Goal: Ask a question: Seek information or help from site administrators or community

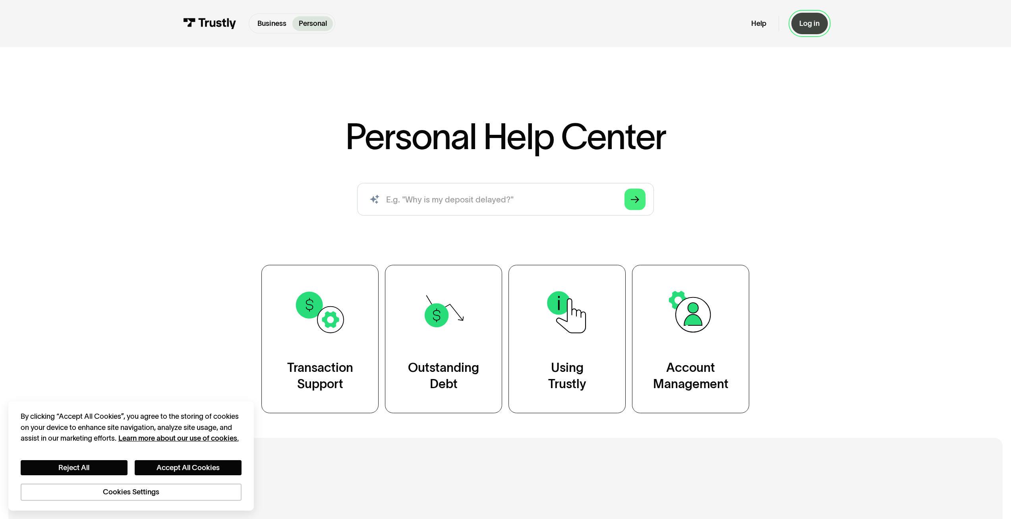
click at [805, 24] on div "Log in" at bounding box center [810, 23] width 20 height 9
click at [771, 21] on div "Help Log in" at bounding box center [790, 23] width 77 height 21
click at [763, 23] on link "Help" at bounding box center [759, 23] width 15 height 9
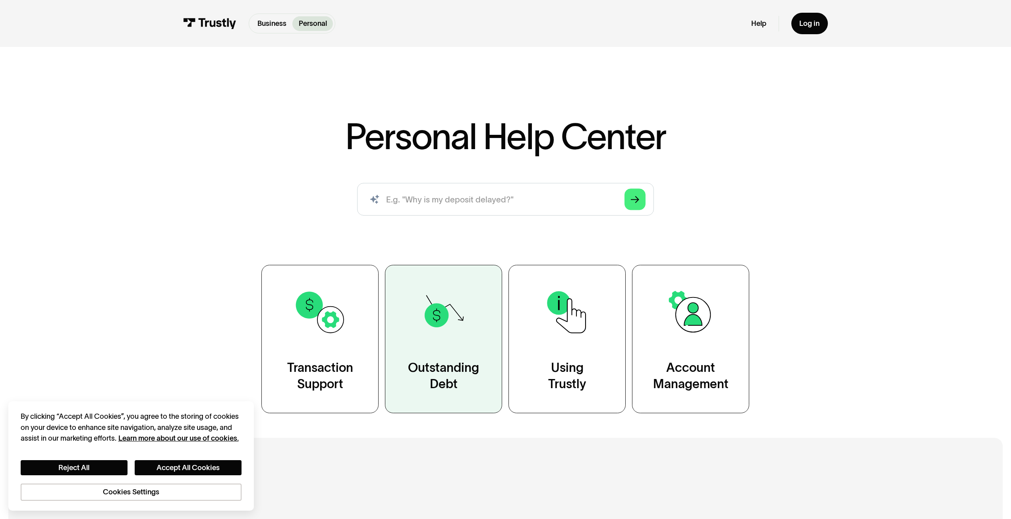
click at [456, 370] on div "Outstanding Debt" at bounding box center [443, 375] width 71 height 33
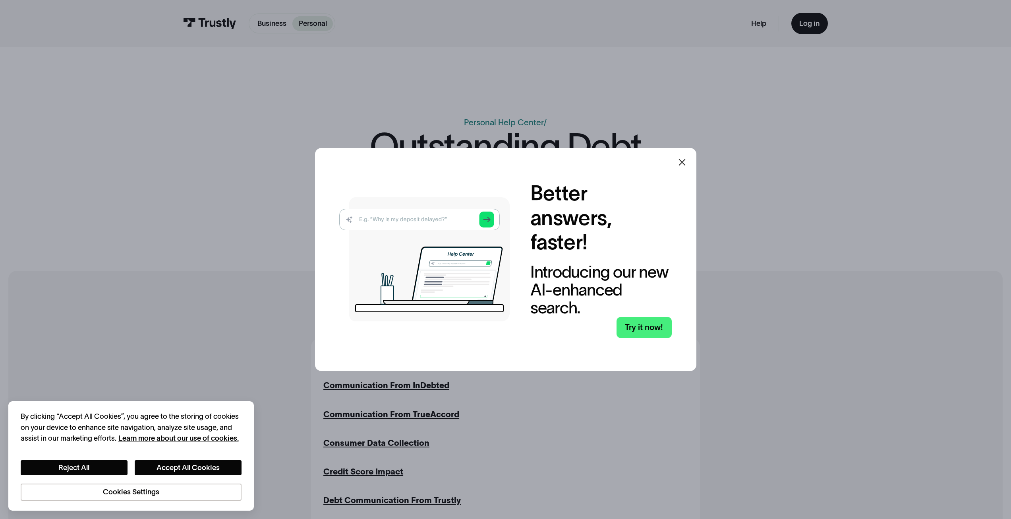
click at [687, 161] on icon at bounding box center [683, 162] width 10 height 10
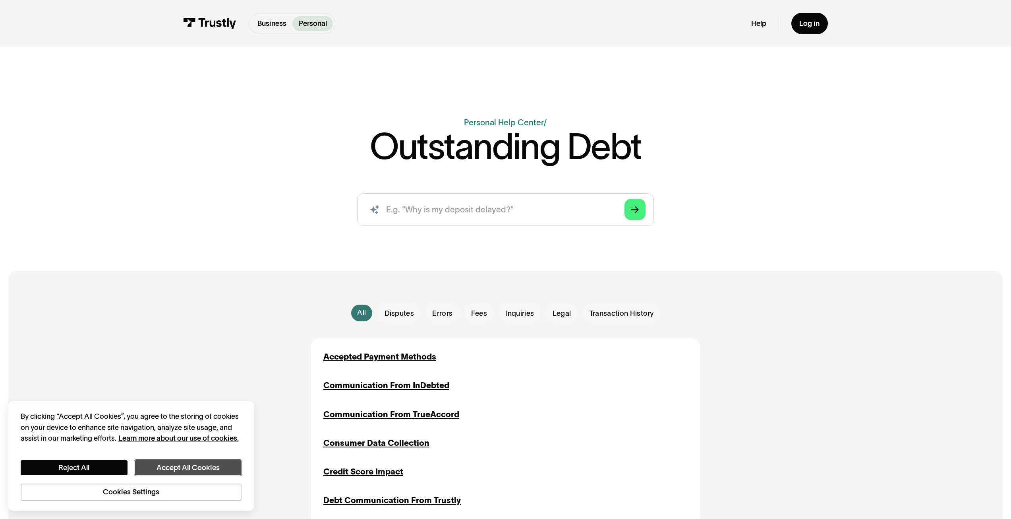
click at [179, 471] on button "Accept All Cookies" at bounding box center [188, 467] width 107 height 15
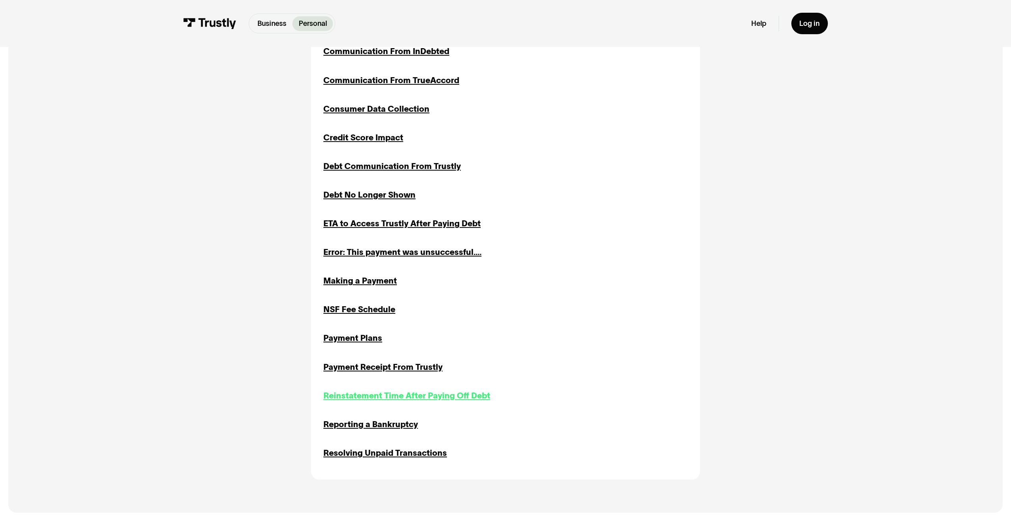
scroll to position [397, 0]
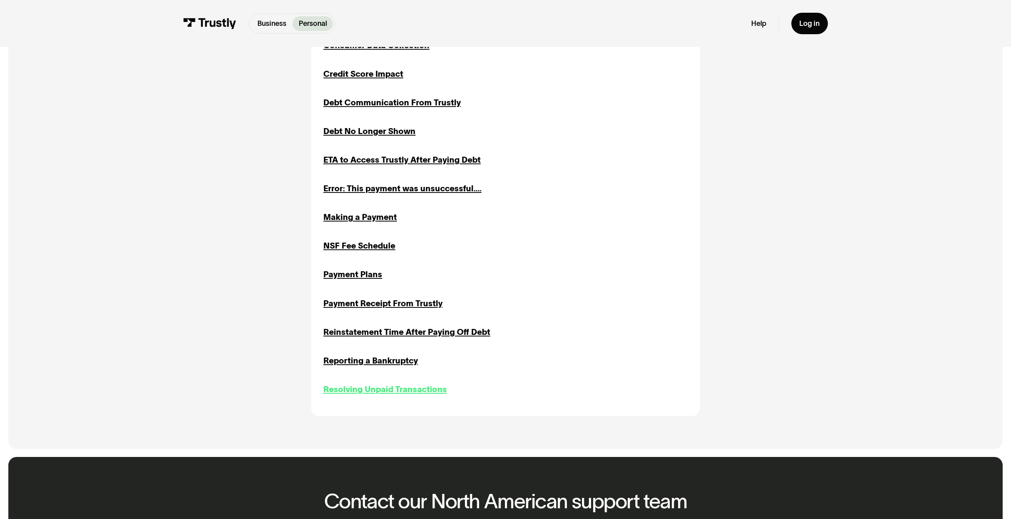
click at [421, 391] on div "Resolving Unpaid Transactions" at bounding box center [386, 389] width 124 height 12
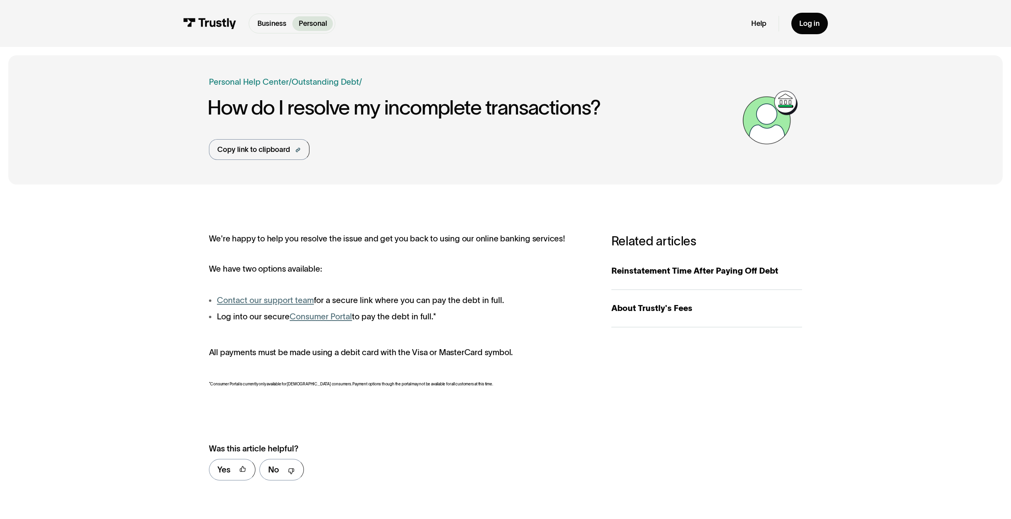
click at [298, 302] on link "Contact our support team" at bounding box center [265, 299] width 97 height 9
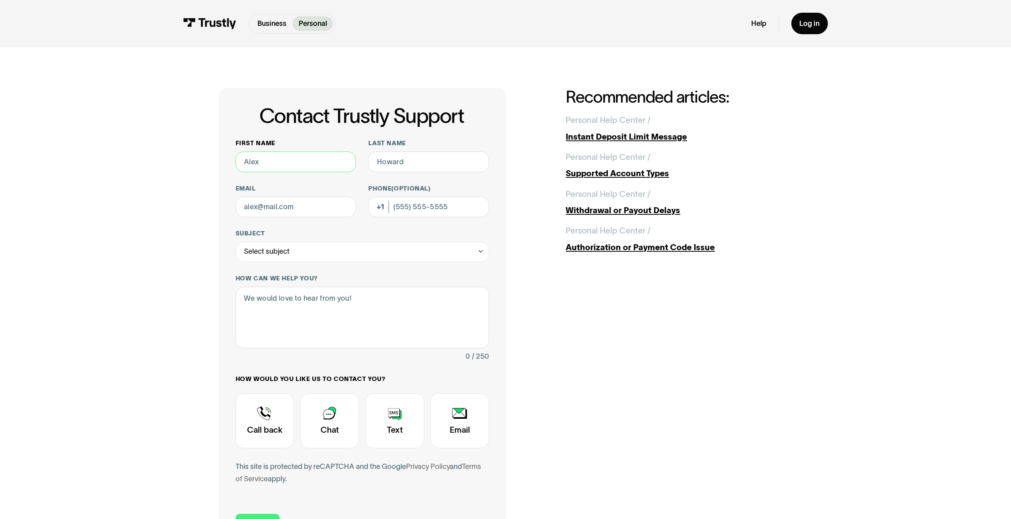
click at [325, 158] on input "First name" at bounding box center [296, 161] width 121 height 21
type input "[PERSON_NAME]"
type input "[EMAIL_ADDRESS][DOMAIN_NAME]"
type input "[PHONE_NUMBER]"
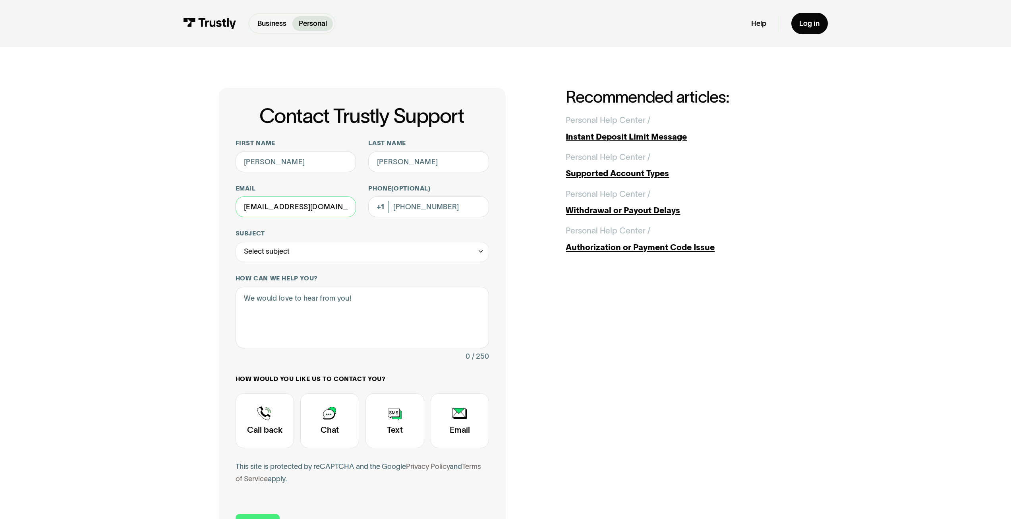
drag, startPoint x: 337, startPoint y: 204, endPoint x: 187, endPoint y: 198, distance: 150.3
click at [189, 200] on div "Contact Trustly Support First name [PERSON_NAME] Last name [PERSON_NAME] Email …" at bounding box center [506, 319] width 971 height 545
type input "[EMAIL_ADDRESS][DOMAIN_NAME]"
click at [343, 256] on div "Select subject" at bounding box center [363, 252] width 254 height 21
drag, startPoint x: 320, startPoint y: 328, endPoint x: 323, endPoint y: 325, distance: 4.3
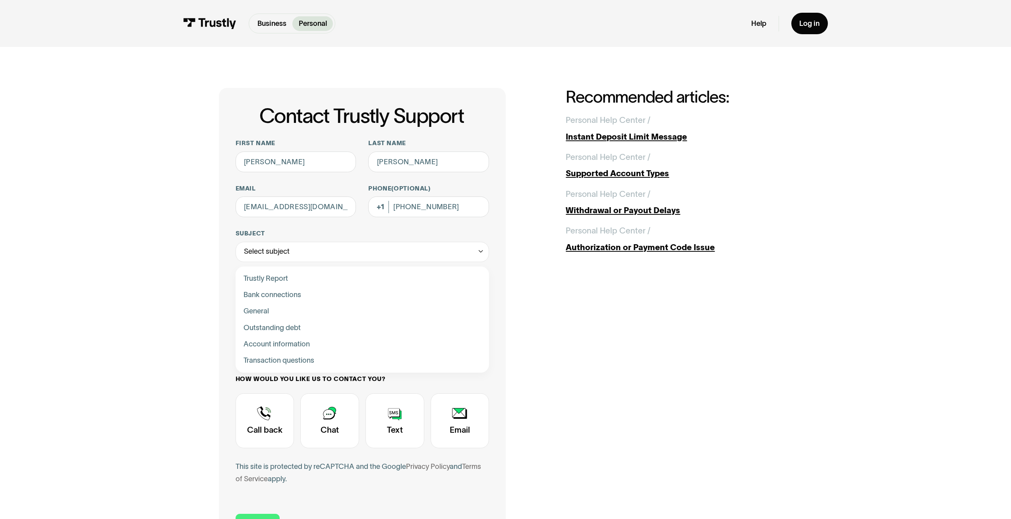
click at [321, 328] on div "Contact Trustly Support" at bounding box center [363, 327] width 246 height 16
type input "**********"
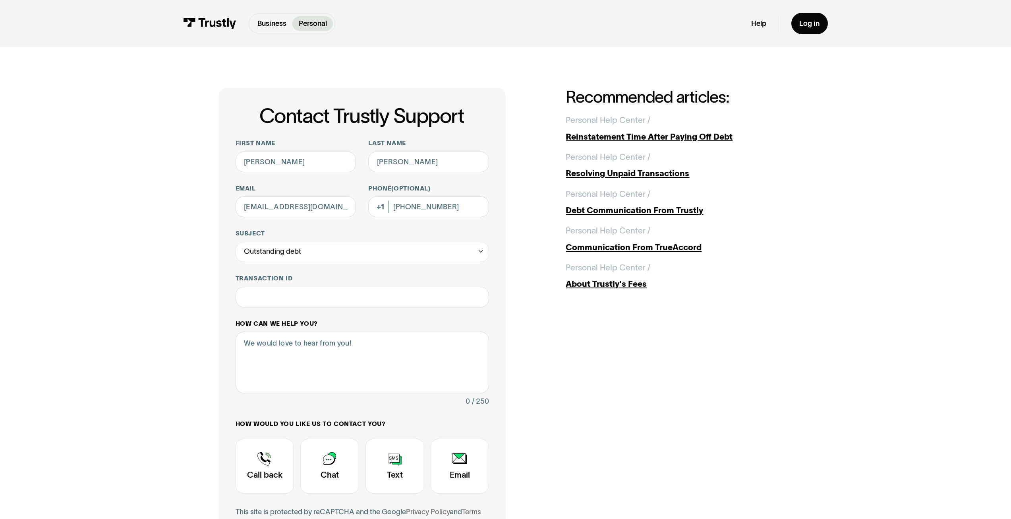
click at [337, 331] on div "How can we help you? 0 / 250" at bounding box center [363, 364] width 254 height 88
click at [349, 355] on textarea "How can we help you?" at bounding box center [363, 362] width 254 height 62
type textarea "Hey do I owe anything?"
drag, startPoint x: 323, startPoint y: 461, endPoint x: 328, endPoint y: 451, distance: 11.0
click at [324, 461] on div "Contact Trustly Support" at bounding box center [329, 465] width 59 height 55
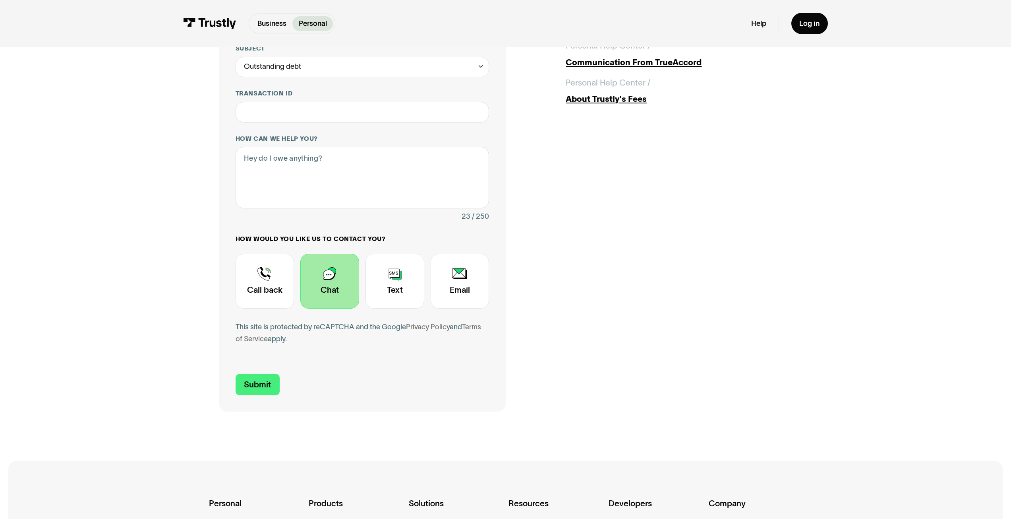
scroll to position [199, 0]
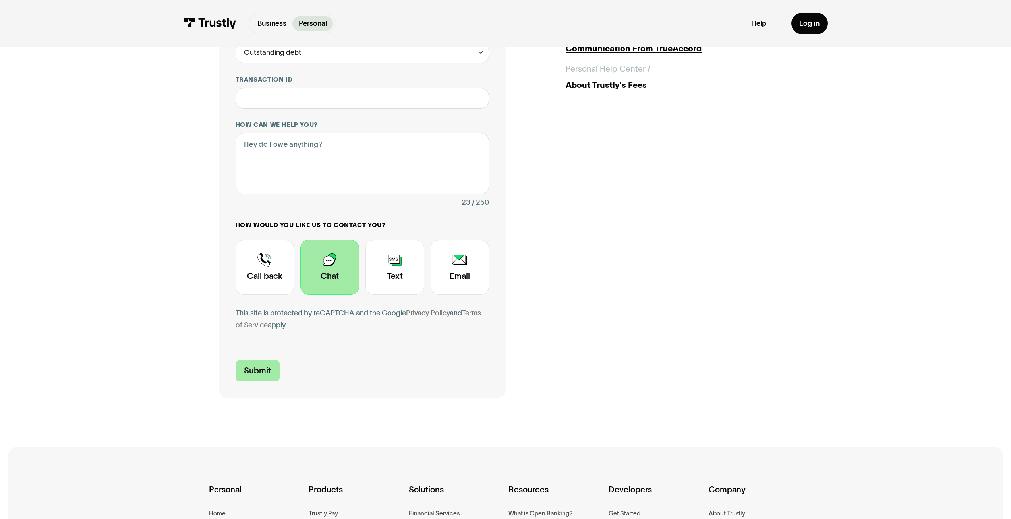
click at [266, 371] on input "Submit" at bounding box center [258, 370] width 44 height 21
type input "[PHONE_NUMBER]"
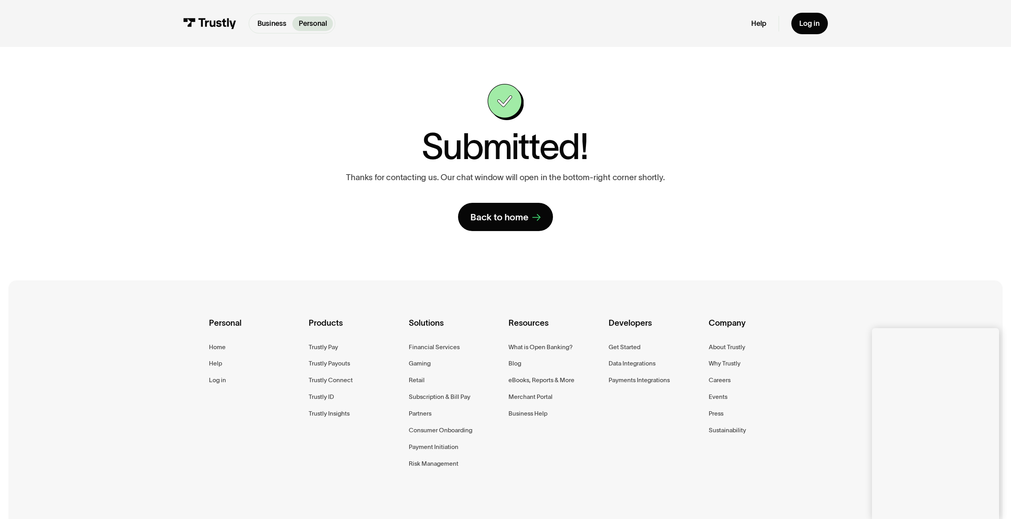
scroll to position [0, 0]
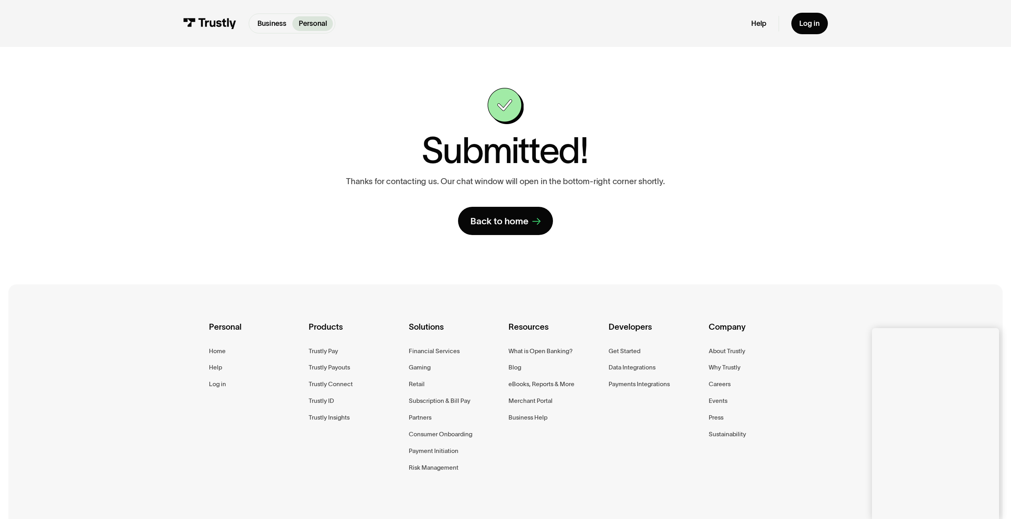
click at [717, 517] on div "Personal Home Help Log in Products Trustly Pay Trustly Payouts Trustly Connect …" at bounding box center [506, 409] width 594 height 251
click at [781, 171] on div "**********" at bounding box center [505, 161] width 573 height 147
click at [877, 253] on div "**********" at bounding box center [506, 161] width 971 height 229
click at [33, 149] on div "**********" at bounding box center [506, 161] width 971 height 229
click at [112, 168] on div "**********" at bounding box center [506, 161] width 971 height 229
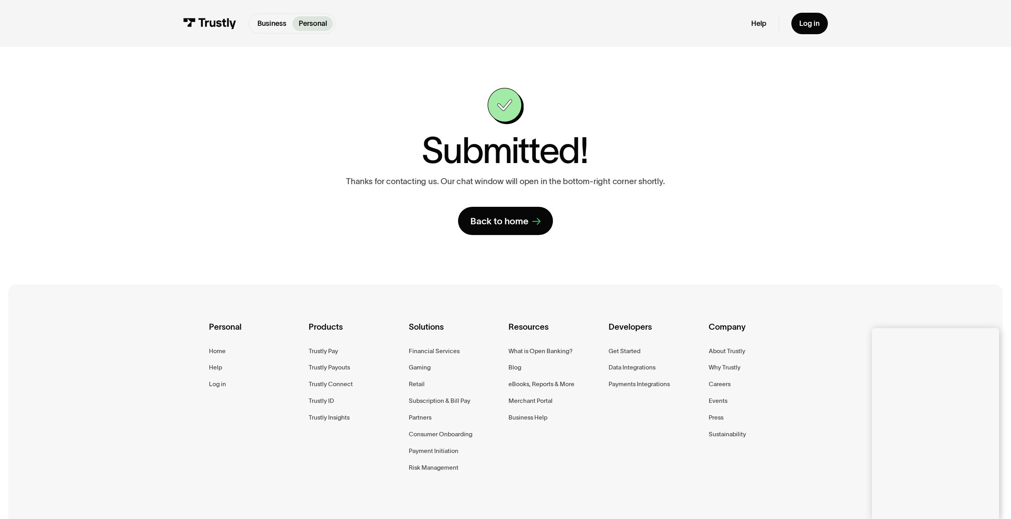
click at [860, 378] on div "Personal Home Help Log in Products Trustly Pay Trustly Payouts Trustly Connect …" at bounding box center [505, 409] width 995 height 251
click at [833, 248] on div "**********" at bounding box center [506, 161] width 971 height 229
click at [766, 494] on div "Personal Home Help Log in Products Trustly Pay Trustly Payouts Trustly Connect …" at bounding box center [506, 409] width 594 height 251
click at [727, 471] on div "Personal Home Help Log in Products Trustly Pay Trustly Payouts Trustly Connect …" at bounding box center [506, 409] width 594 height 251
drag, startPoint x: 98, startPoint y: 239, endPoint x: 97, endPoint y: 232, distance: 7.7
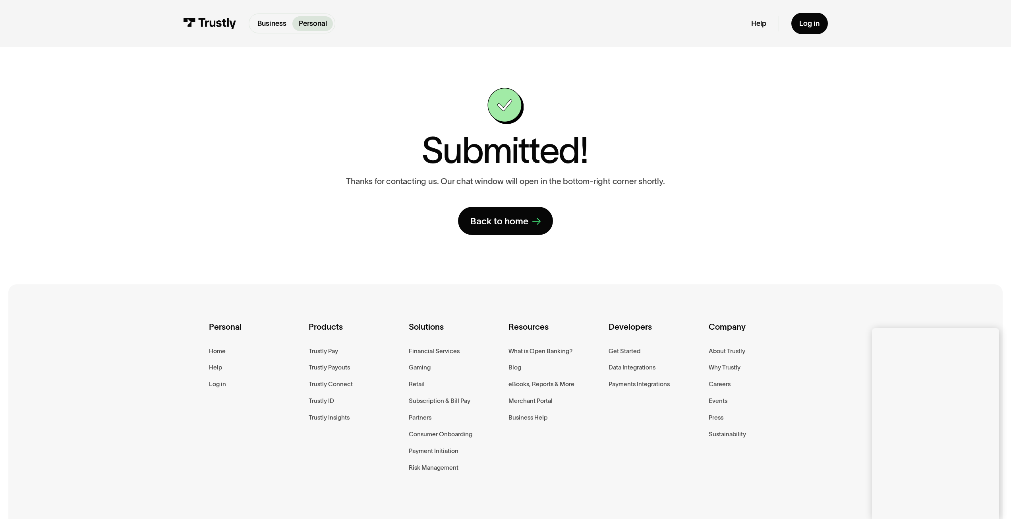
click at [98, 239] on div "**********" at bounding box center [506, 161] width 971 height 229
click at [806, 475] on div "Personal Home Help Log in Products Trustly Pay Trustly Payouts Trustly Connect …" at bounding box center [505, 409] width 995 height 251
click at [749, 476] on div "Personal Home Help Log in Products Trustly Pay Trustly Payouts Trustly Connect …" at bounding box center [506, 409] width 594 height 251
click at [740, 498] on div "Personal Home Help Log in Products Trustly Pay Trustly Payouts Trustly Connect …" at bounding box center [506, 409] width 594 height 251
click at [720, 506] on div "Personal Home Help Log in Products Trustly Pay Trustly Payouts Trustly Connect …" at bounding box center [506, 409] width 594 height 251
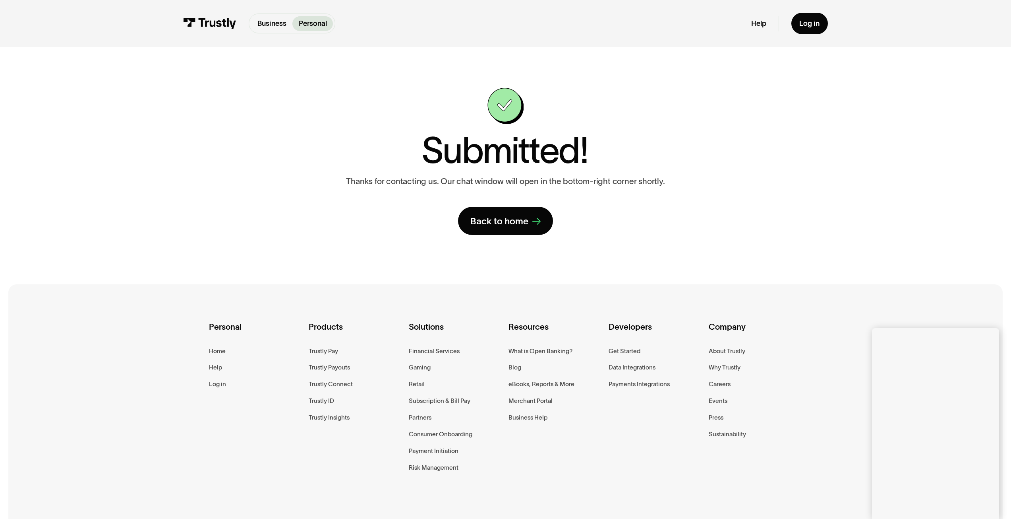
click at [690, 487] on div "Personal Home Help Log in Products Trustly Pay Trustly Payouts Trustly Connect …" at bounding box center [506, 409] width 594 height 251
click at [719, 482] on div "Personal Home Help Log in Products Trustly Pay Trustly Payouts Trustly Connect …" at bounding box center [506, 409] width 594 height 251
click at [715, 462] on div "Personal Home Help Log in Products Trustly Pay Trustly Payouts Trustly Connect …" at bounding box center [506, 409] width 594 height 251
click at [717, 515] on div "Personal Home Help Log in Products Trustly Pay Trustly Payouts Trustly Connect …" at bounding box center [506, 409] width 594 height 251
click at [780, 478] on div "Personal Home Help Log in Products Trustly Pay Trustly Payouts Trustly Connect …" at bounding box center [506, 409] width 594 height 251
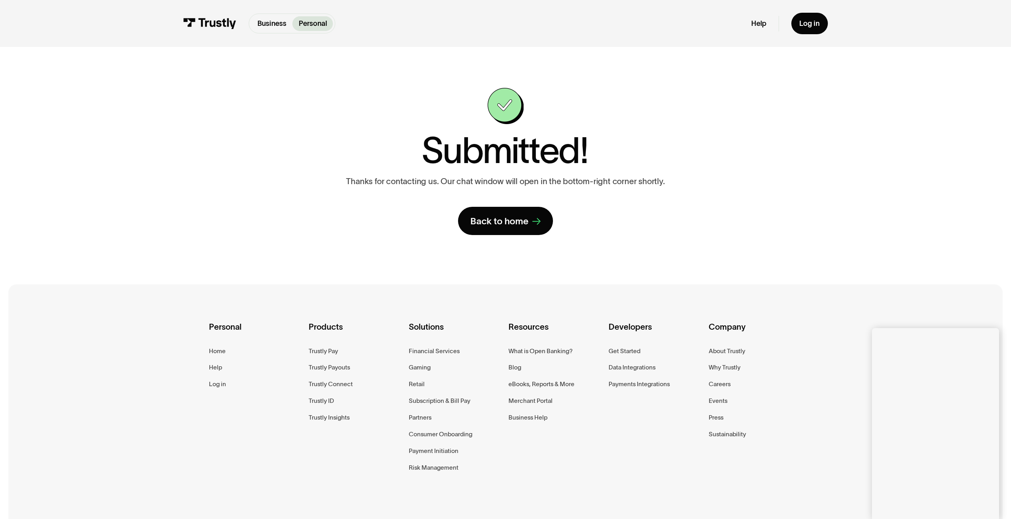
drag, startPoint x: 759, startPoint y: 457, endPoint x: 739, endPoint y: 473, distance: 25.4
click at [759, 457] on div "Personal Home Help Log in Products Trustly Pay Trustly Payouts Trustly Connect …" at bounding box center [506, 409] width 594 height 251
click at [751, 498] on div "Personal Home Help Log in Products Trustly Pay Trustly Payouts Trustly Connect …" at bounding box center [506, 409] width 594 height 251
click at [621, 479] on div "Personal Home Help Log in Products Trustly Pay Trustly Payouts Trustly Connect …" at bounding box center [506, 409] width 594 height 251
click at [725, 500] on div "Personal Home Help Log in Products Trustly Pay Trustly Payouts Trustly Connect …" at bounding box center [506, 409] width 594 height 251
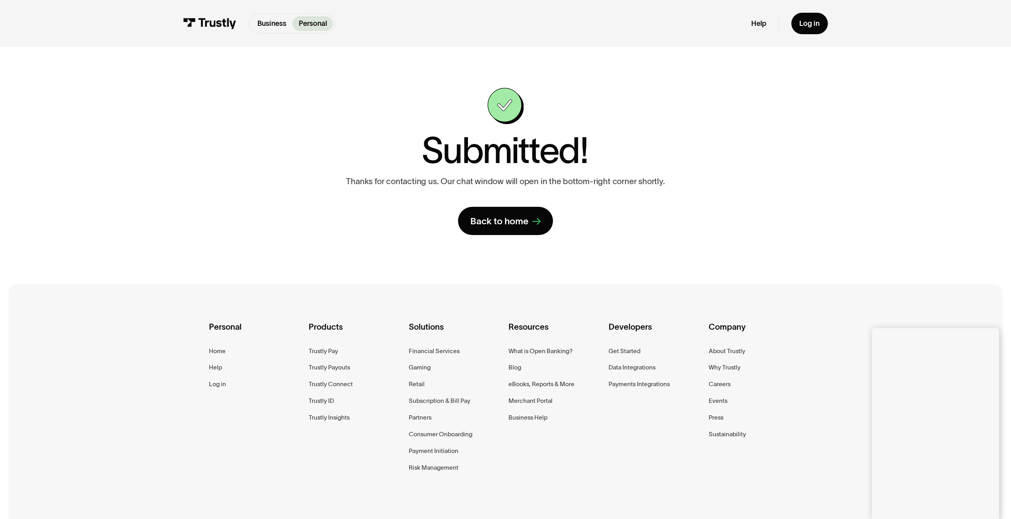
click at [793, 473] on div "Personal Home Help Log in Products Trustly Pay Trustly Payouts Trustly Connect …" at bounding box center [506, 409] width 594 height 251
click at [616, 484] on div "Personal Home Help Log in Products Trustly Pay Trustly Payouts Trustly Connect …" at bounding box center [506, 409] width 594 height 251
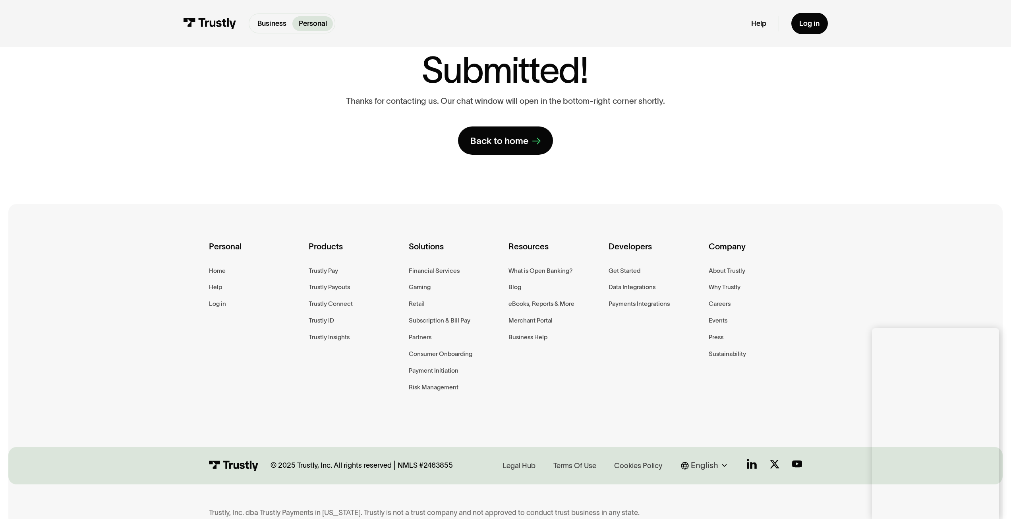
scroll to position [89, 0]
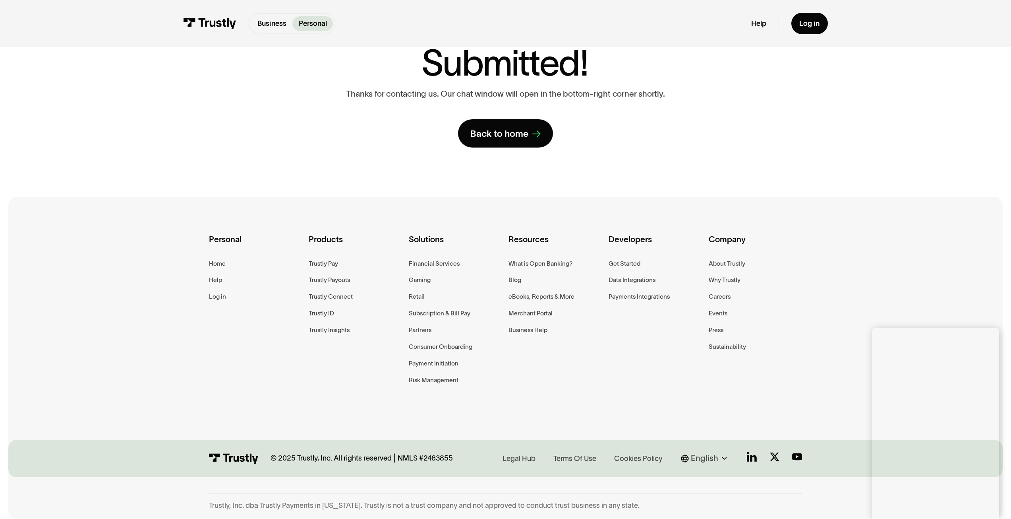
click at [758, 391] on div "Personal Home Help Log in Products Trustly Pay Trustly Payouts Trustly Connect …" at bounding box center [506, 322] width 594 height 251
drag, startPoint x: 801, startPoint y: 388, endPoint x: 805, endPoint y: 375, distance: 13.2
click at [801, 385] on div "Personal Home Help Log in Products Trustly Pay Trustly Payouts Trustly Connect …" at bounding box center [506, 322] width 594 height 251
click at [806, 390] on div "Personal Home Help Log in Products Trustly Pay Trustly Payouts Trustly Connect …" at bounding box center [505, 322] width 995 height 251
click at [801, 402] on div "Personal Home Help Log in Products Trustly Pay Trustly Payouts Trustly Connect …" at bounding box center [506, 322] width 594 height 251
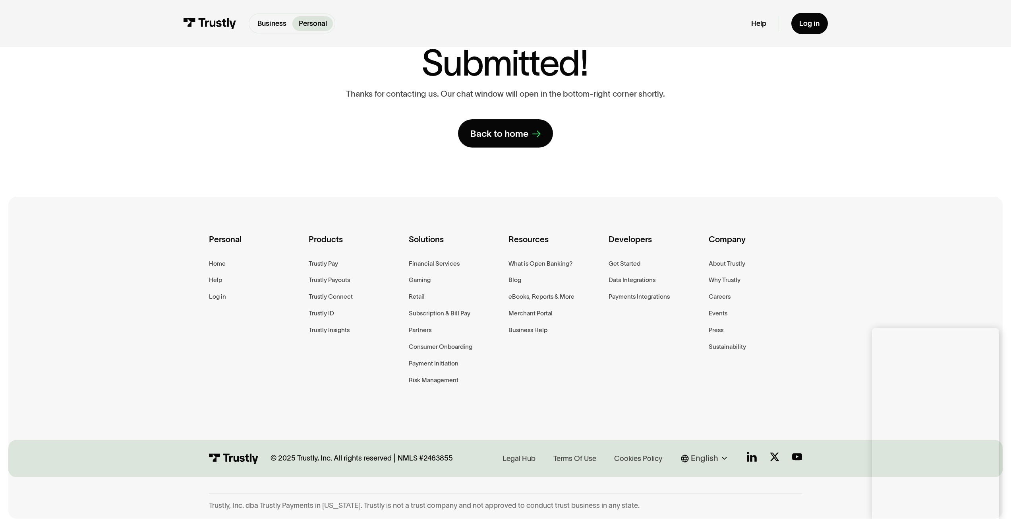
click at [810, 398] on div "Personal Home Help Log in Products Trustly Pay Trustly Payouts Trustly Connect …" at bounding box center [505, 322] width 995 height 251
click at [746, 384] on div "Personal Home Help Log in Products Trustly Pay Trustly Payouts Trustly Connect …" at bounding box center [506, 322] width 594 height 251
click at [788, 404] on div "Personal Home Help Log in Products Trustly Pay Trustly Payouts Trustly Connect …" at bounding box center [506, 322] width 594 height 251
click at [818, 413] on div "Personal Home Help Log in Products Trustly Pay Trustly Payouts Trustly Connect …" at bounding box center [505, 322] width 995 height 251
click at [818, 385] on div "Personal Home Help Log in Products Trustly Pay Trustly Payouts Trustly Connect …" at bounding box center [505, 322] width 995 height 251
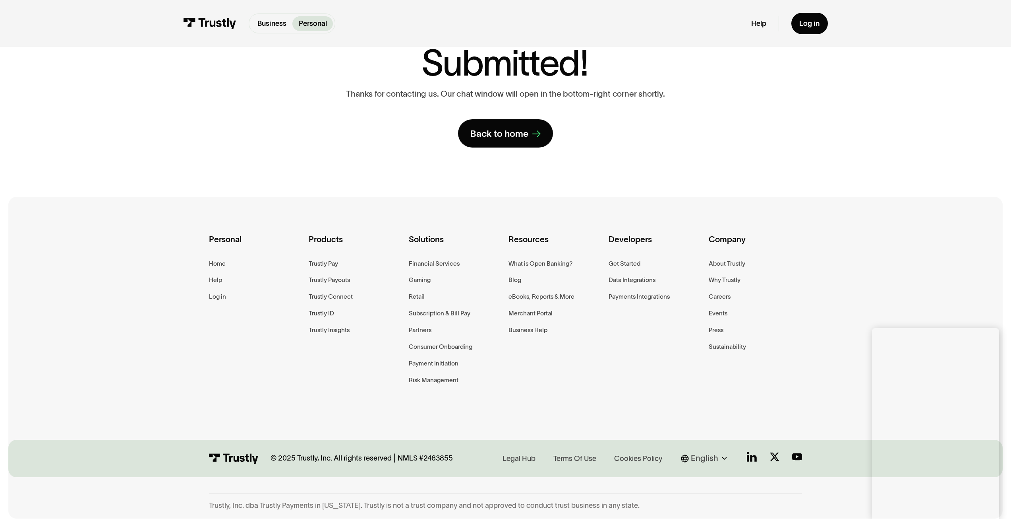
click at [710, 504] on div "Trustly, Inc. dba Trustly Payments in [US_STATE]. Trustly is not a trust compan…" at bounding box center [506, 505] width 594 height 9
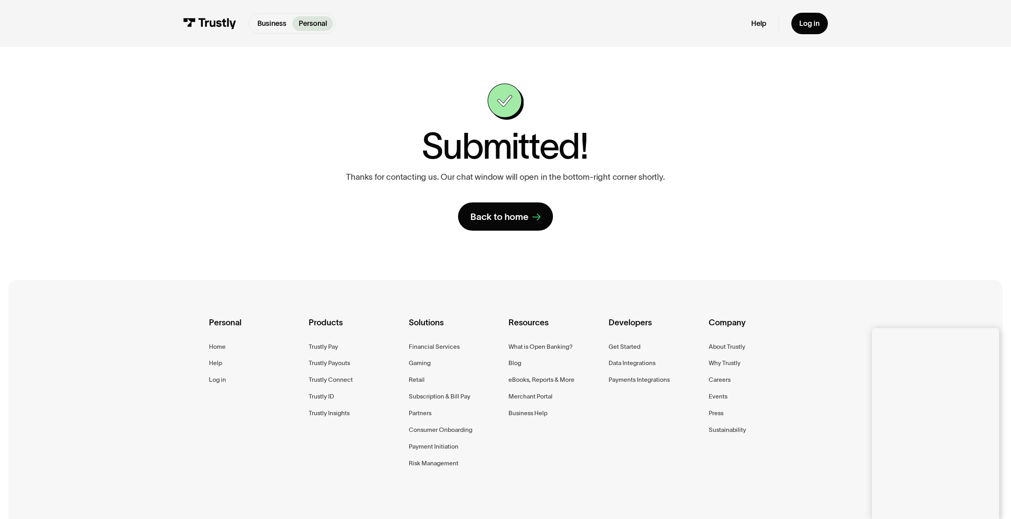
scroll to position [0, 0]
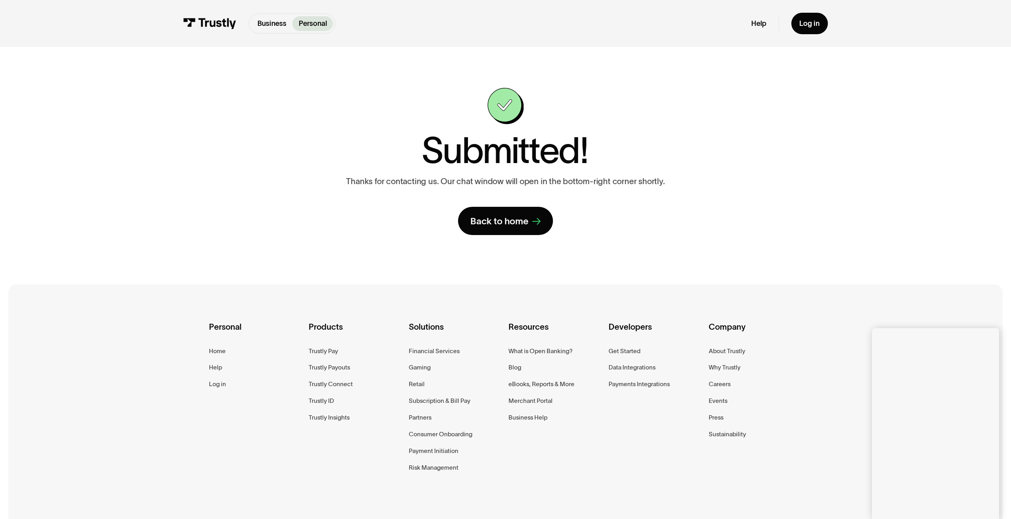
click at [730, 462] on div "Personal Home Help Log in Products Trustly Pay Trustly Payouts Trustly Connect …" at bounding box center [506, 409] width 594 height 251
click at [634, 453] on div "Personal Home Help Log in Products Trustly Pay Trustly Payouts Trustly Connect …" at bounding box center [506, 409] width 594 height 251
click at [664, 477] on div "Personal Home Help Log in Products Trustly Pay Trustly Payouts Trustly Connect …" at bounding box center [506, 409] width 594 height 251
click at [611, 494] on div "Personal Home Help Log in Products Trustly Pay Trustly Payouts Trustly Connect …" at bounding box center [506, 409] width 594 height 251
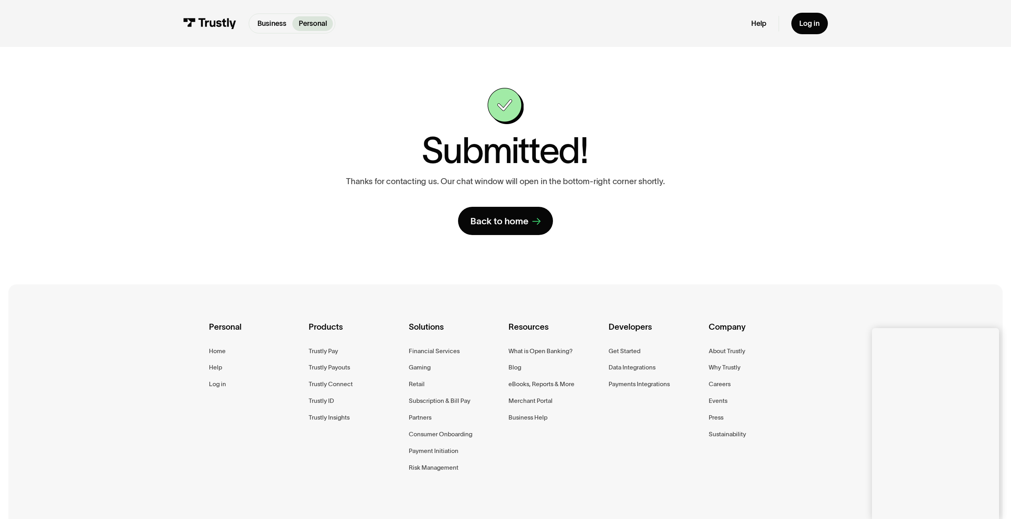
click at [723, 498] on div "Personal Home Help Log in Products Trustly Pay Trustly Payouts Trustly Connect …" at bounding box center [506, 409] width 594 height 251
drag, startPoint x: 723, startPoint y: 480, endPoint x: 719, endPoint y: 490, distance: 10.3
click at [723, 480] on div "Personal Home Help Log in Products Trustly Pay Trustly Payouts Trustly Connect …" at bounding box center [506, 409] width 594 height 251
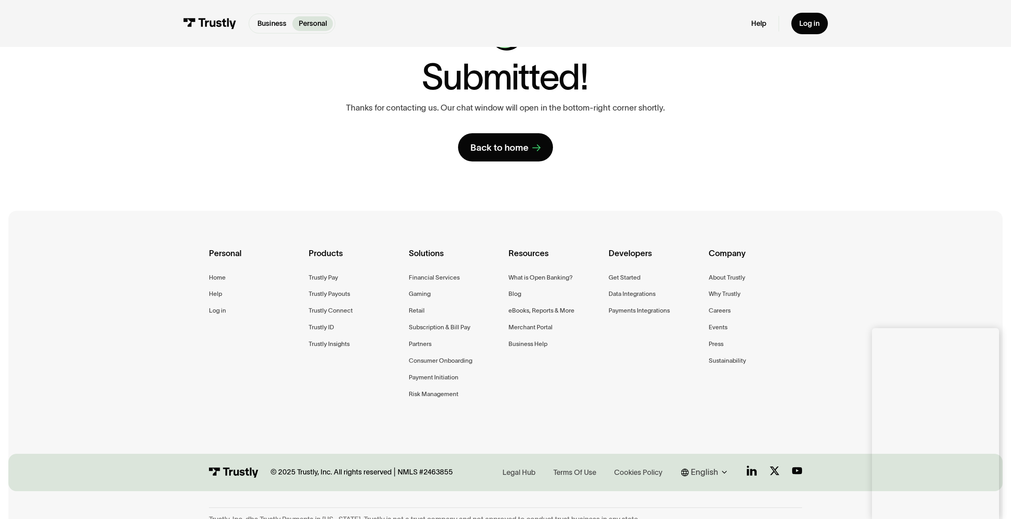
scroll to position [89, 0]
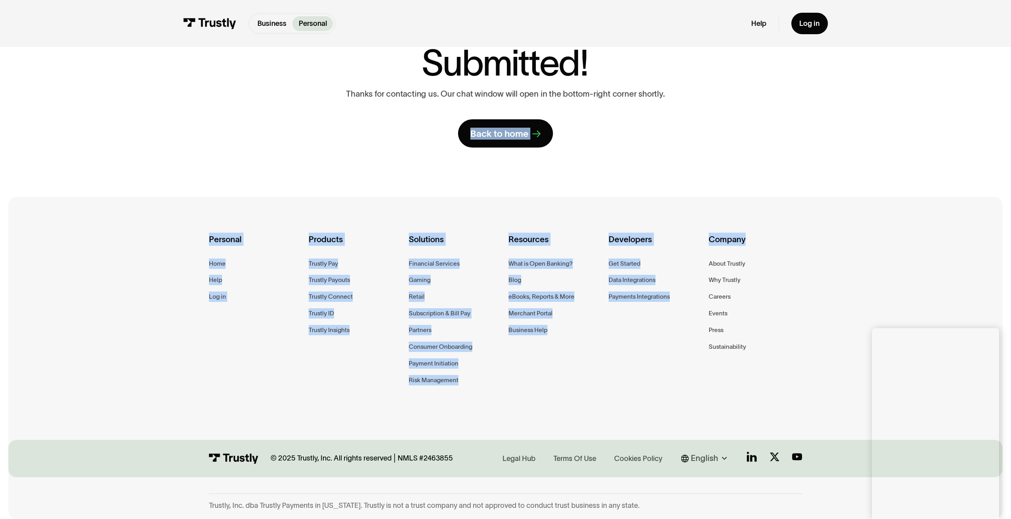
click at [992, 269] on div "**********" at bounding box center [505, 216] width 1011 height 606
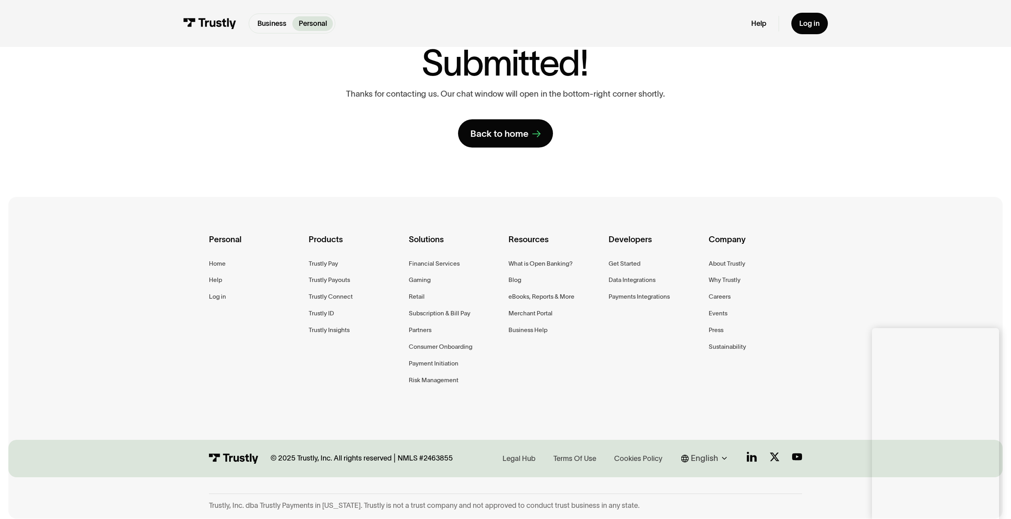
click at [711, 378] on div "Personal Home Help Log in Products Trustly Pay Trustly Payouts Trustly Connect …" at bounding box center [506, 322] width 594 height 251
click at [730, 502] on div "Trustly, Inc. dba Trustly Payments in [US_STATE]. Trustly is not a trust compan…" at bounding box center [506, 505] width 594 height 9
click at [861, 205] on div "Personal Home Help Log in Products Trustly Pay Trustly Payouts Trustly Connect …" at bounding box center [505, 322] width 995 height 251
click at [613, 415] on div "Personal Home Help Log in Products Trustly Pay Trustly Payouts Trustly Connect …" at bounding box center [506, 322] width 594 height 251
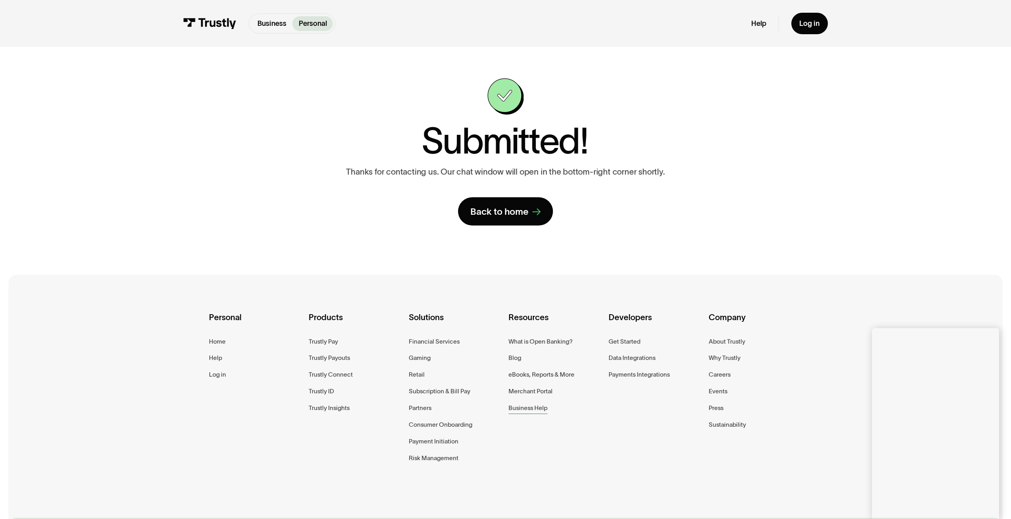
scroll to position [0, 0]
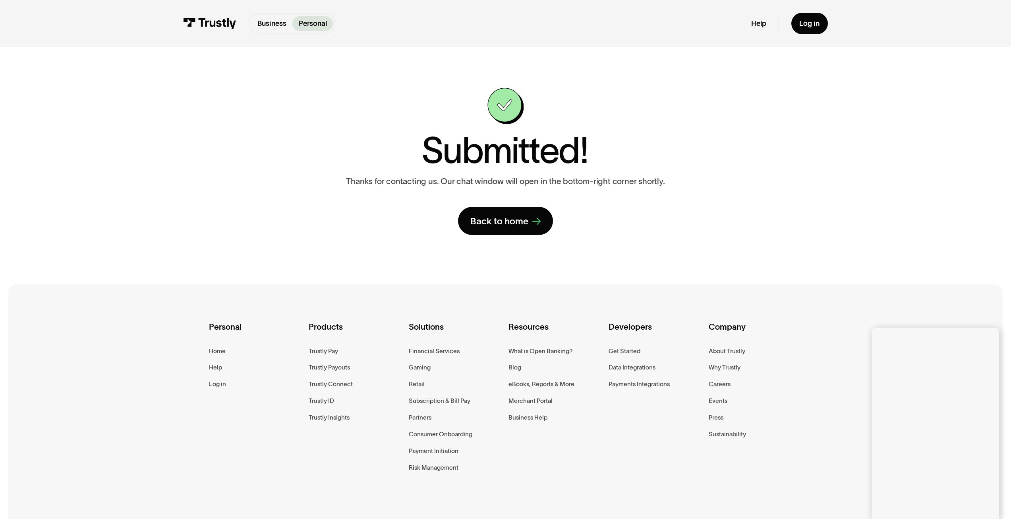
click at [615, 271] on div "**********" at bounding box center [506, 161] width 971 height 229
click at [653, 476] on div "Personal Home Help Log in Products Trustly Pay Trustly Payouts Trustly Connect …" at bounding box center [506, 409] width 594 height 251
click at [832, 240] on div "**********" at bounding box center [506, 161] width 971 height 229
click at [759, 467] on div "Personal Home Help Log in Products Trustly Pay Trustly Payouts Trustly Connect …" at bounding box center [506, 409] width 594 height 251
click at [85, 250] on div "**********" at bounding box center [506, 161] width 971 height 229
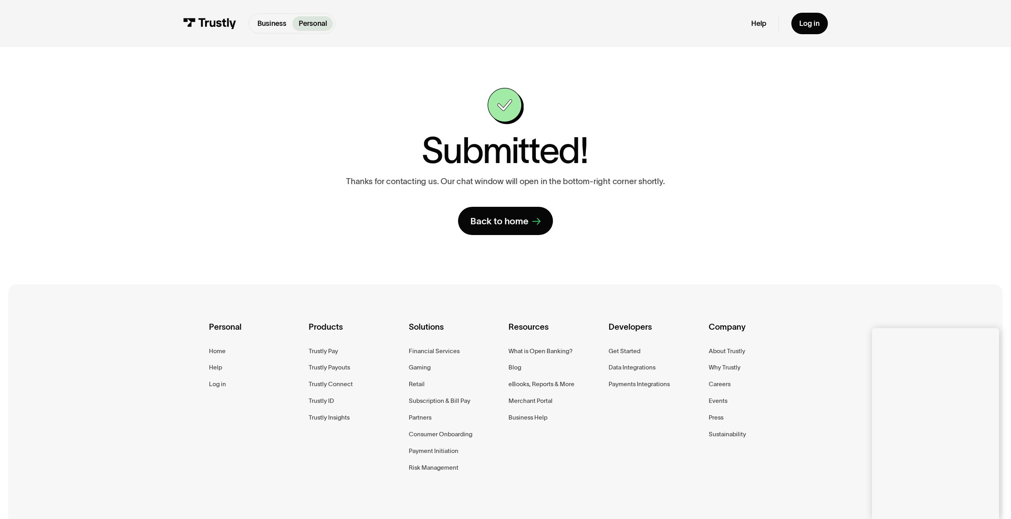
click at [827, 253] on div "**********" at bounding box center [506, 161] width 971 height 229
click at [56, 186] on div "**********" at bounding box center [506, 161] width 971 height 229
click at [670, 483] on div "Personal Home Help Log in Products Trustly Pay Trustly Payouts Trustly Connect …" at bounding box center [506, 409] width 594 height 251
drag, startPoint x: 680, startPoint y: 500, endPoint x: 682, endPoint y: 496, distance: 4.9
click at [681, 499] on div "Personal Home Help Log in Products Trustly Pay Trustly Payouts Trustly Connect …" at bounding box center [506, 409] width 594 height 251
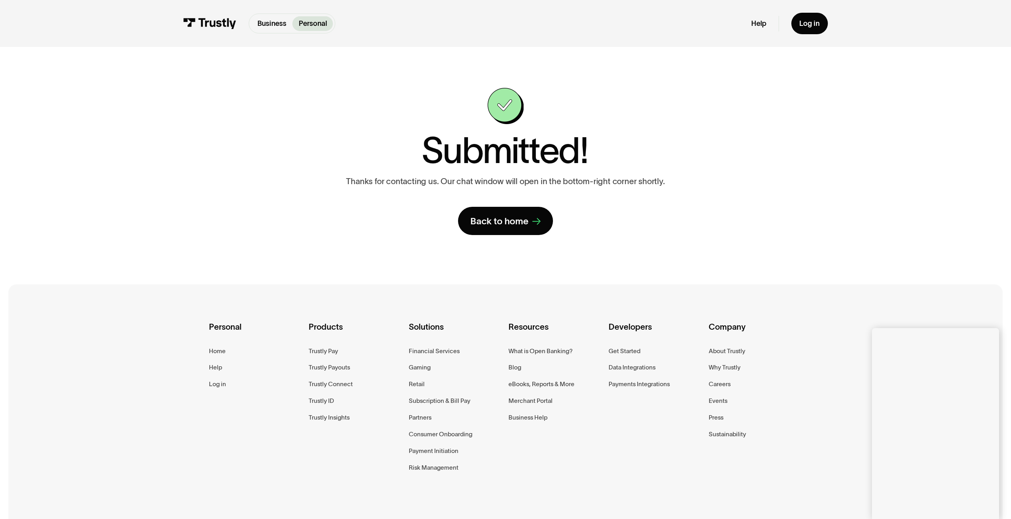
click at [762, 490] on div "Personal Home Help Log in Products Trustly Pay Trustly Payouts Trustly Connect …" at bounding box center [506, 409] width 594 height 251
click at [623, 494] on div "Personal Home Help Log in Products Trustly Pay Trustly Payouts Trustly Connect …" at bounding box center [506, 409] width 594 height 251
click at [761, 486] on div "Personal Home Help Log in Products Trustly Pay Trustly Payouts Trustly Connect …" at bounding box center [506, 409] width 594 height 251
click at [746, 481] on div "Personal Home Help Log in Products Trustly Pay Trustly Payouts Trustly Connect …" at bounding box center [506, 409] width 594 height 251
click at [734, 495] on div "Personal Home Help Log in Products Trustly Pay Trustly Payouts Trustly Connect …" at bounding box center [506, 409] width 594 height 251
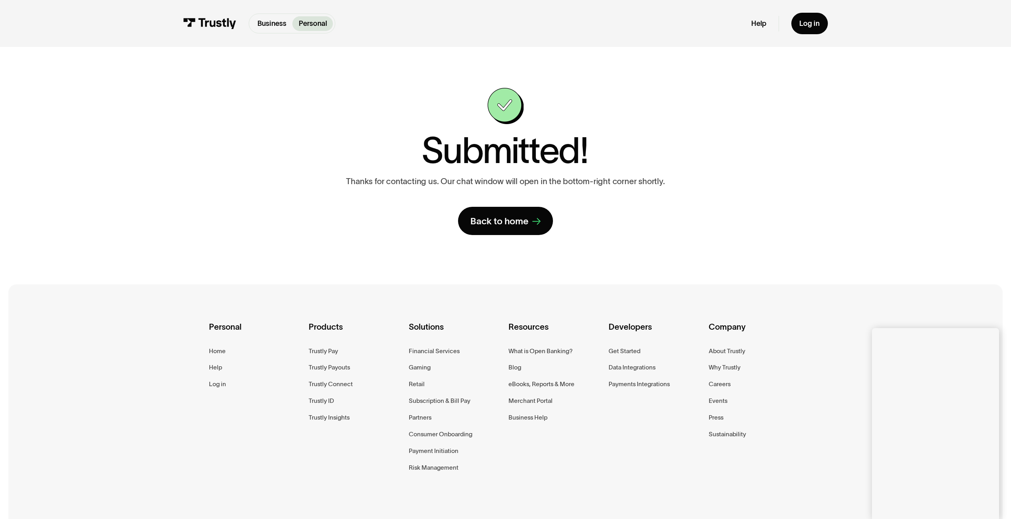
drag, startPoint x: 773, startPoint y: 492, endPoint x: 775, endPoint y: 497, distance: 4.9
click at [774, 494] on div "Personal Home Help Log in Products Trustly Pay Trustly Payouts Trustly Connect …" at bounding box center [506, 409] width 594 height 251
click at [800, 497] on div "Personal Home Help Log in Products Trustly Pay Trustly Payouts Trustly Connect …" at bounding box center [506, 409] width 594 height 251
drag, startPoint x: 748, startPoint y: 497, endPoint x: 742, endPoint y: 488, distance: 10.5
click at [745, 498] on div "Personal Home Help Log in Products Trustly Pay Trustly Payouts Trustly Connect …" at bounding box center [506, 409] width 594 height 251
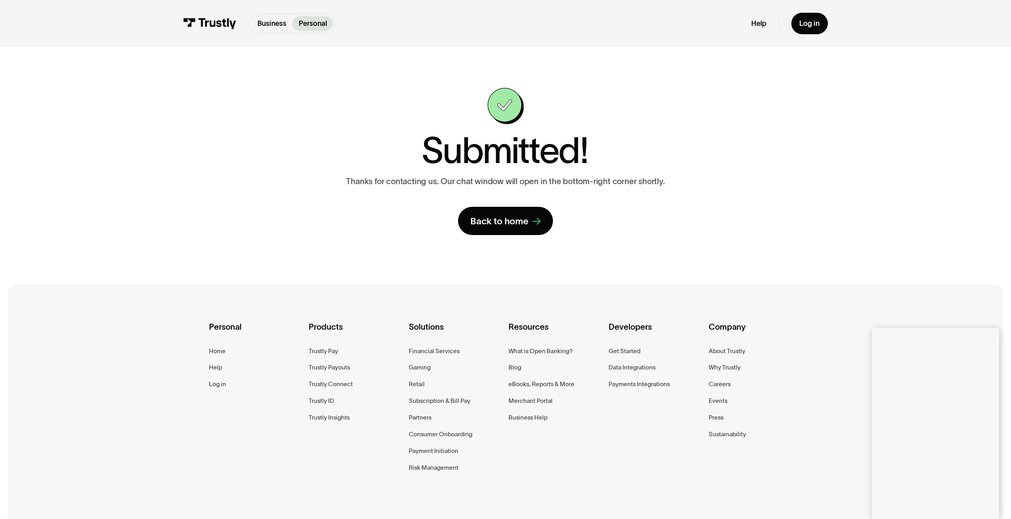
click at [725, 468] on div "Personal Home Help Log in Products Trustly Pay Trustly Payouts Trustly Connect …" at bounding box center [506, 409] width 594 height 251
click at [634, 473] on div "Personal Home Help Log in Products Trustly Pay Trustly Payouts Trustly Connect …" at bounding box center [506, 409] width 594 height 251
click at [753, 478] on div "Personal Home Help Log in Products Trustly Pay Trustly Payouts Trustly Connect …" at bounding box center [506, 409] width 594 height 251
click at [713, 488] on div "Personal Home Help Log in Products Trustly Pay Trustly Payouts Trustly Connect …" at bounding box center [506, 409] width 594 height 251
drag, startPoint x: 620, startPoint y: 477, endPoint x: 614, endPoint y: 460, distance: 18.7
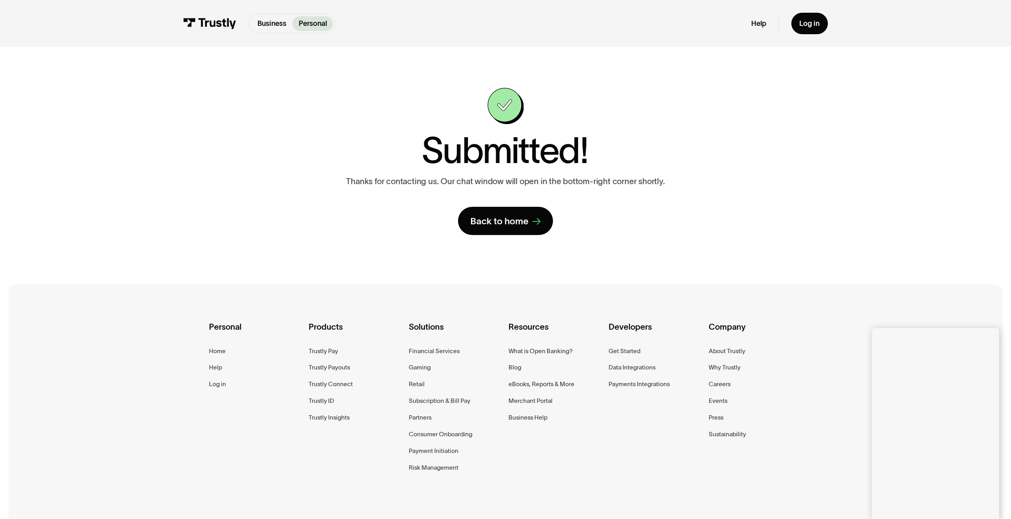
click at [621, 478] on div "Personal Home Help Log in Products Trustly Pay Trustly Payouts Trustly Connect …" at bounding box center [506, 409] width 594 height 251
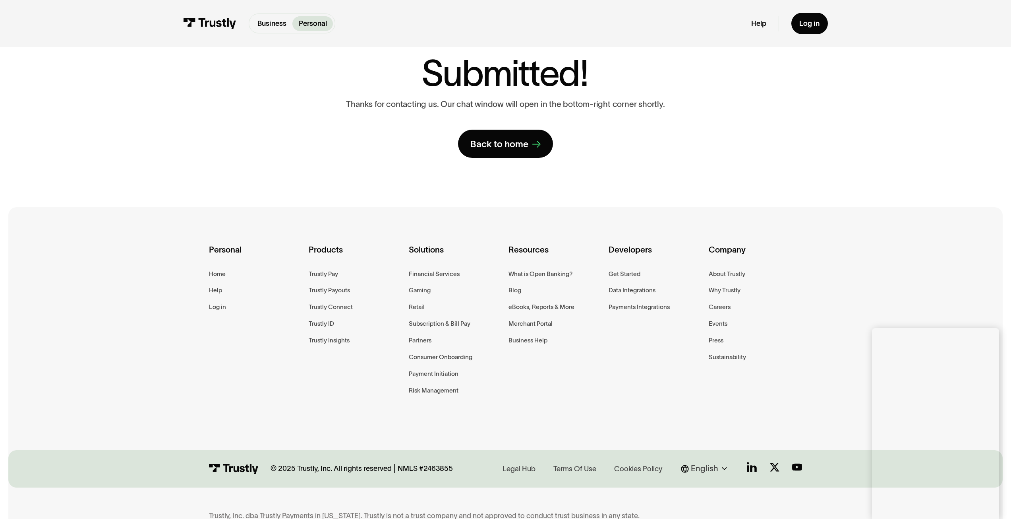
scroll to position [79, 0]
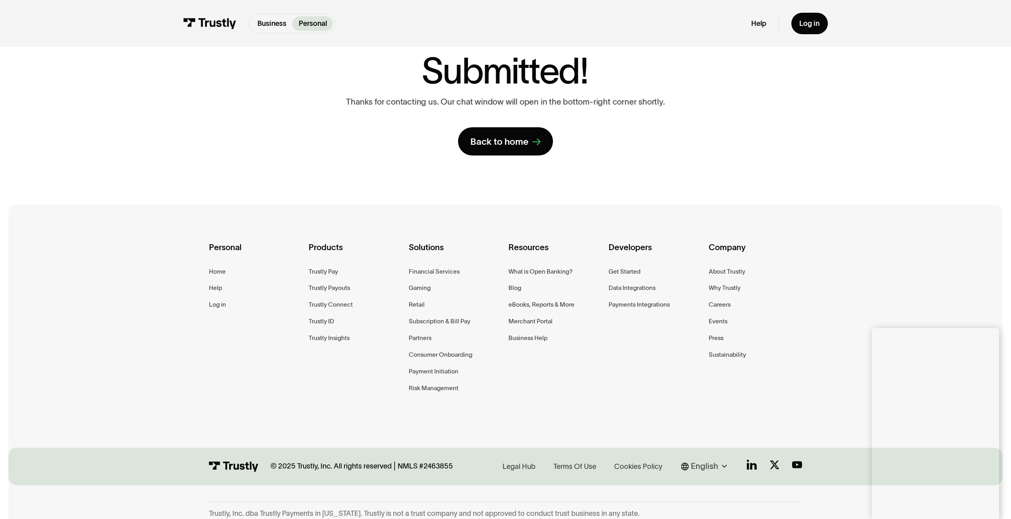
click at [711, 424] on div "Personal Home Help Log in Products Trustly Pay Trustly Payouts Trustly Connect …" at bounding box center [506, 330] width 594 height 251
click at [714, 411] on div "Personal Home Help Log in Products Trustly Pay Trustly Payouts Trustly Connect …" at bounding box center [506, 330] width 594 height 251
click at [716, 155] on div "**********" at bounding box center [505, 81] width 573 height 147
click at [584, 419] on div "Personal Home Help Log in Products Trustly Pay Trustly Payouts Trustly Connect …" at bounding box center [506, 330] width 594 height 251
click at [40, 163] on div "**********" at bounding box center [506, 81] width 971 height 229
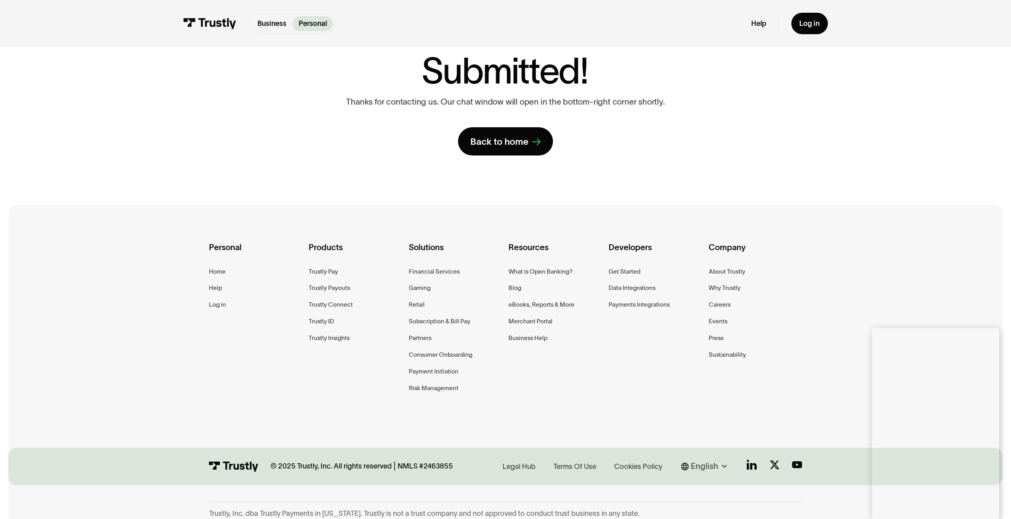
click at [552, 425] on div "Personal Home Help Log in Products Trustly Pay Trustly Payouts Trustly Connect …" at bounding box center [506, 330] width 594 height 251
click at [85, 178] on div "**********" at bounding box center [506, 81] width 971 height 229
click at [105, 201] on div "**********" at bounding box center [505, 224] width 1011 height 606
click at [172, 258] on div "Personal Home Help Log in Products Trustly Pay Trustly Payouts Trustly Connect …" at bounding box center [505, 330] width 995 height 251
click at [40, 68] on div "**********" at bounding box center [506, 81] width 971 height 229
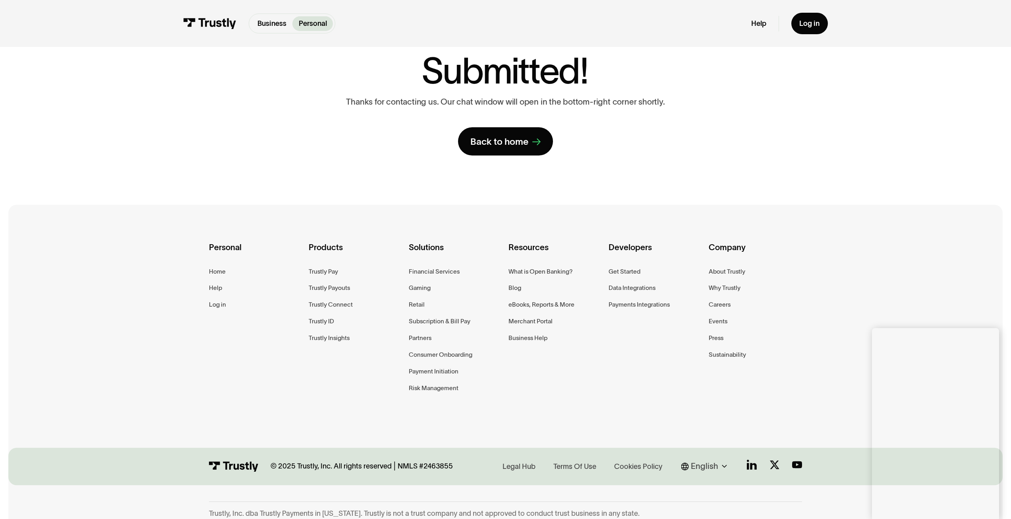
click at [89, 155] on div "**********" at bounding box center [506, 81] width 971 height 229
click at [713, 418] on div "Personal Home Help Log in Products Trustly Pay Trustly Payouts Trustly Connect …" at bounding box center [506, 330] width 594 height 251
